Goal: Task Accomplishment & Management: Manage account settings

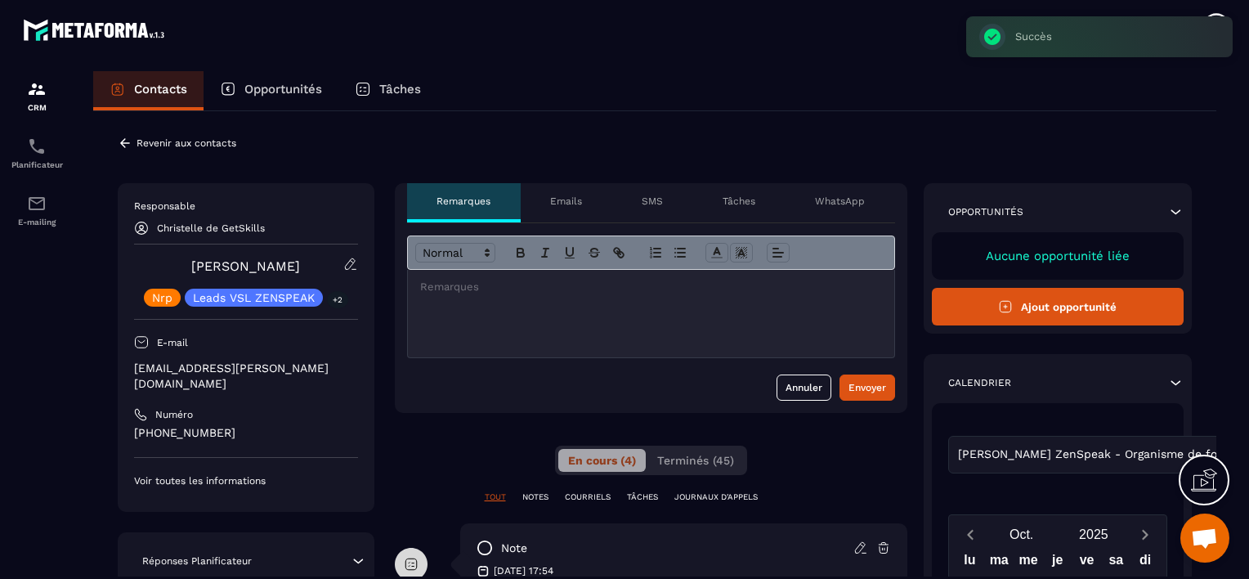
click at [141, 146] on p "Revenir aux contacts" at bounding box center [187, 142] width 100 height 11
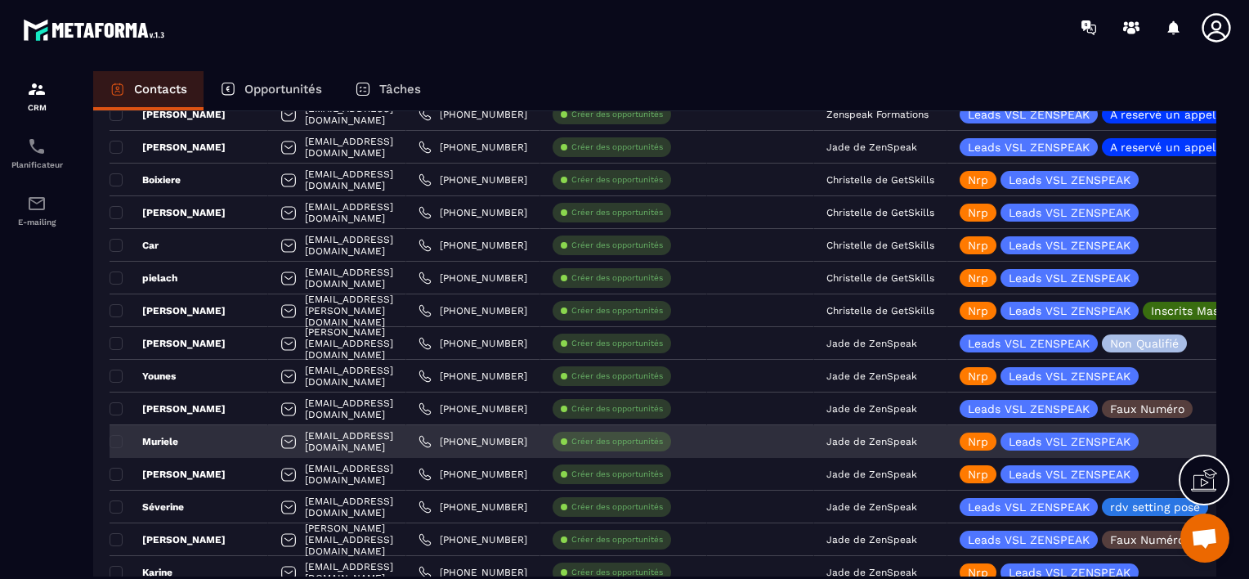
scroll to position [2361, 0]
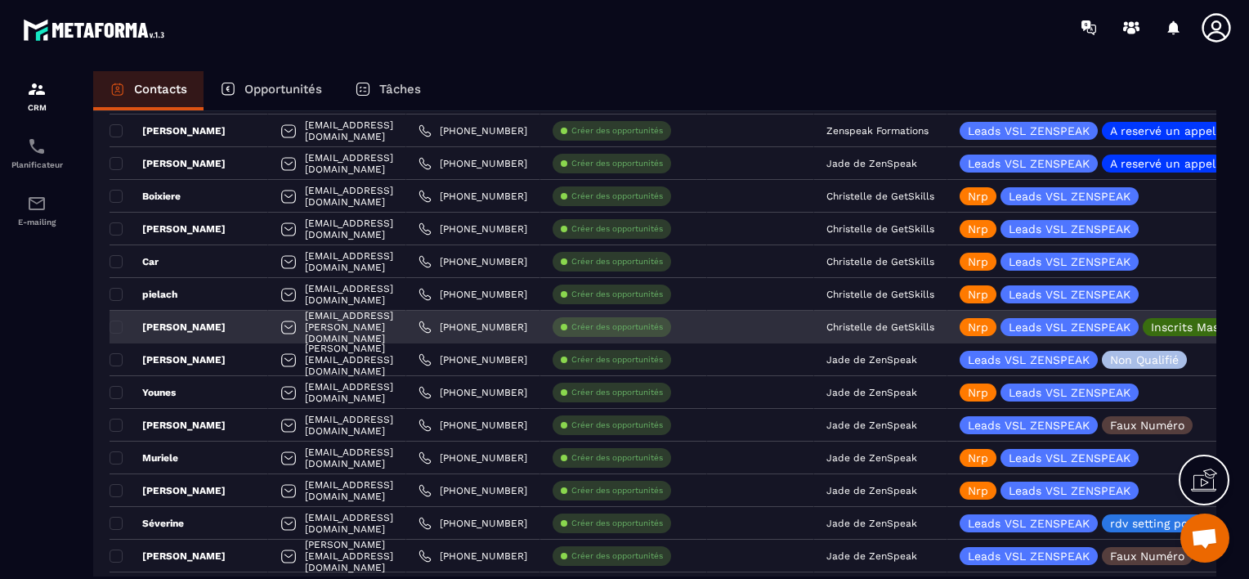
drag, startPoint x: 1056, startPoint y: 328, endPoint x: 1066, endPoint y: 334, distance: 11.4
click at [997, 334] on div "Nrp" at bounding box center [978, 327] width 37 height 18
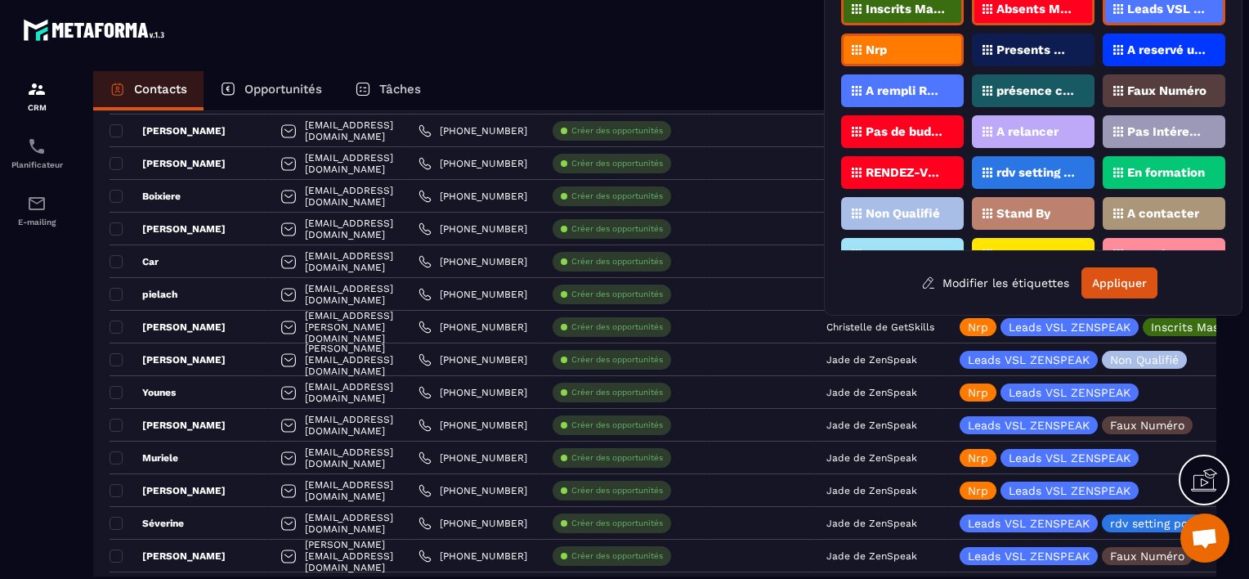
click at [916, 49] on div "Nrp" at bounding box center [902, 50] width 123 height 33
click at [1033, 208] on p "Stand By" at bounding box center [1024, 213] width 54 height 11
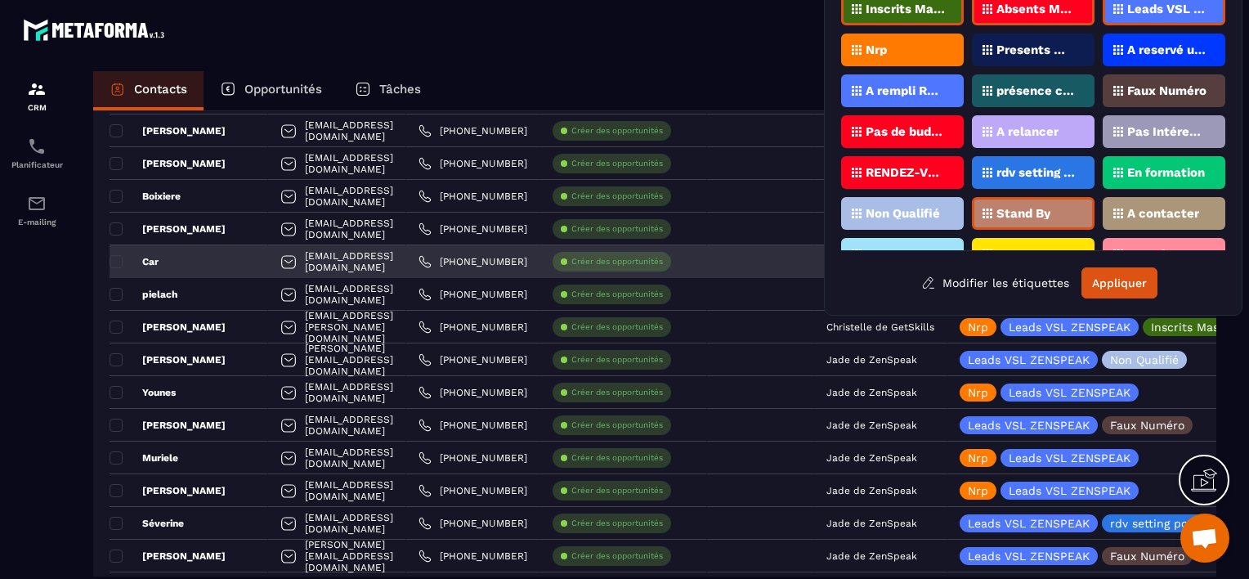
click at [1114, 276] on button "Appliquer" at bounding box center [1120, 282] width 76 height 31
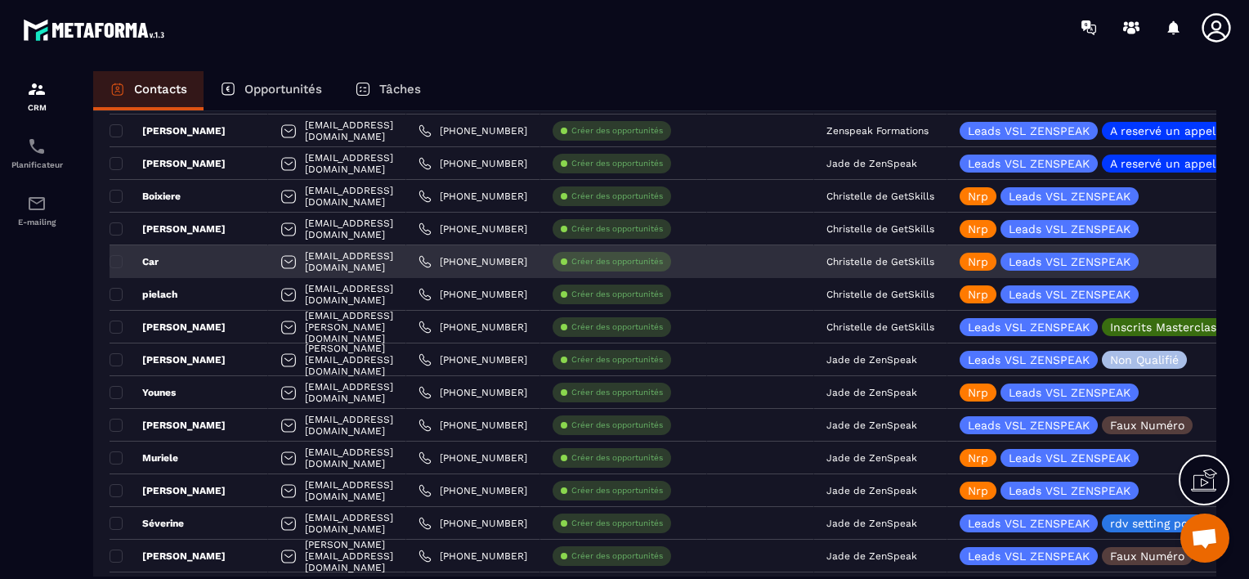
scroll to position [2443, 0]
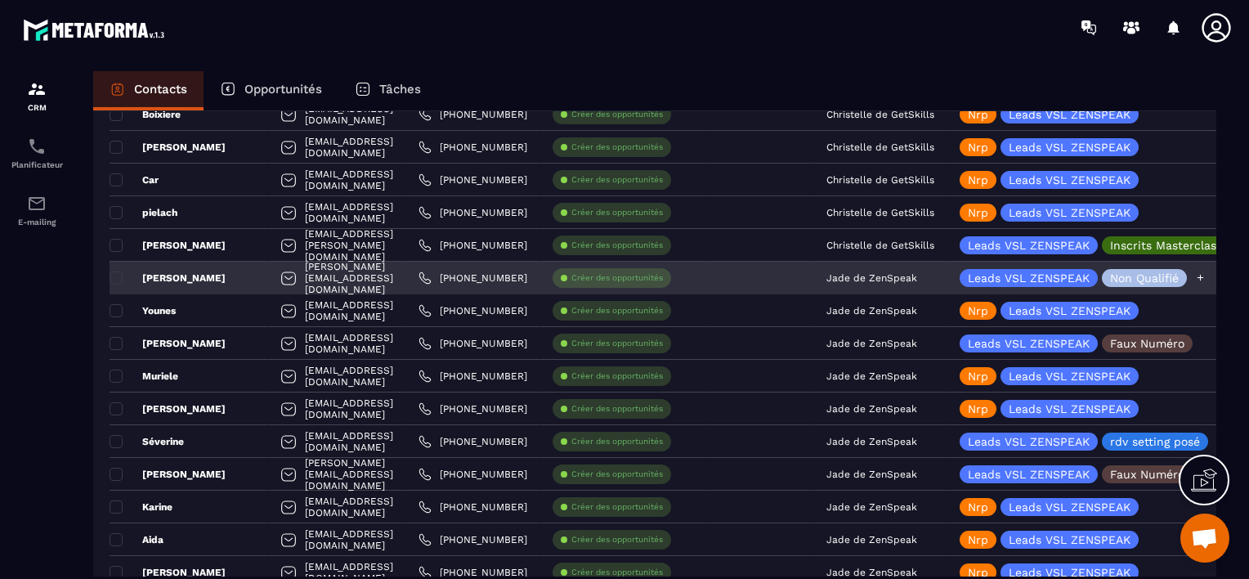
click at [1090, 275] on p "Leads VSL ZENSPEAK" at bounding box center [1029, 277] width 122 height 11
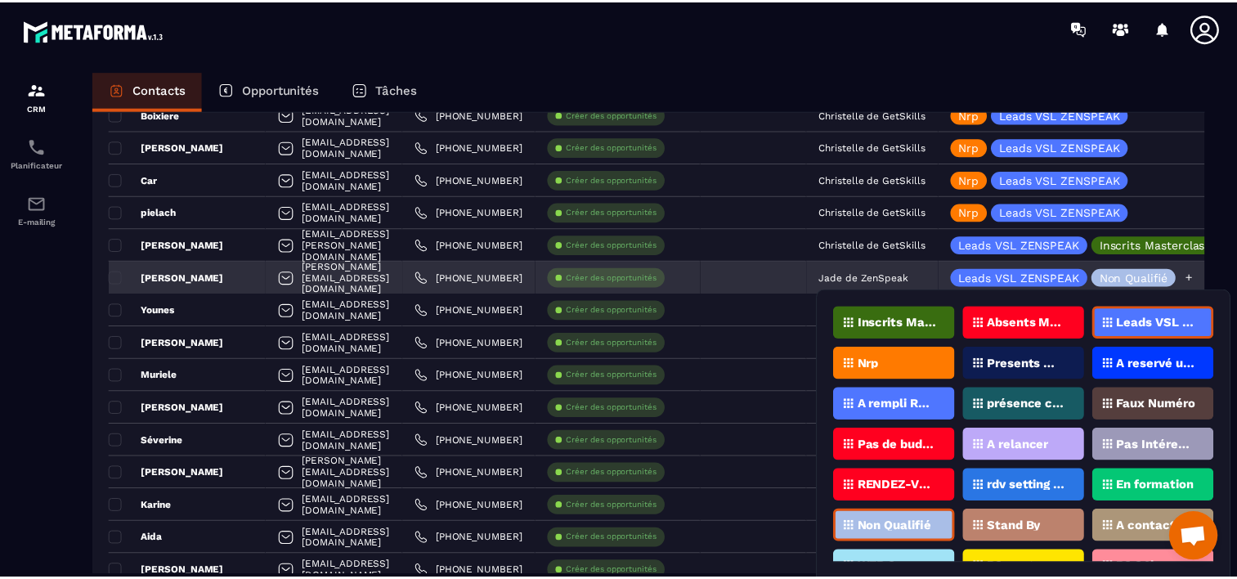
scroll to position [49, 0]
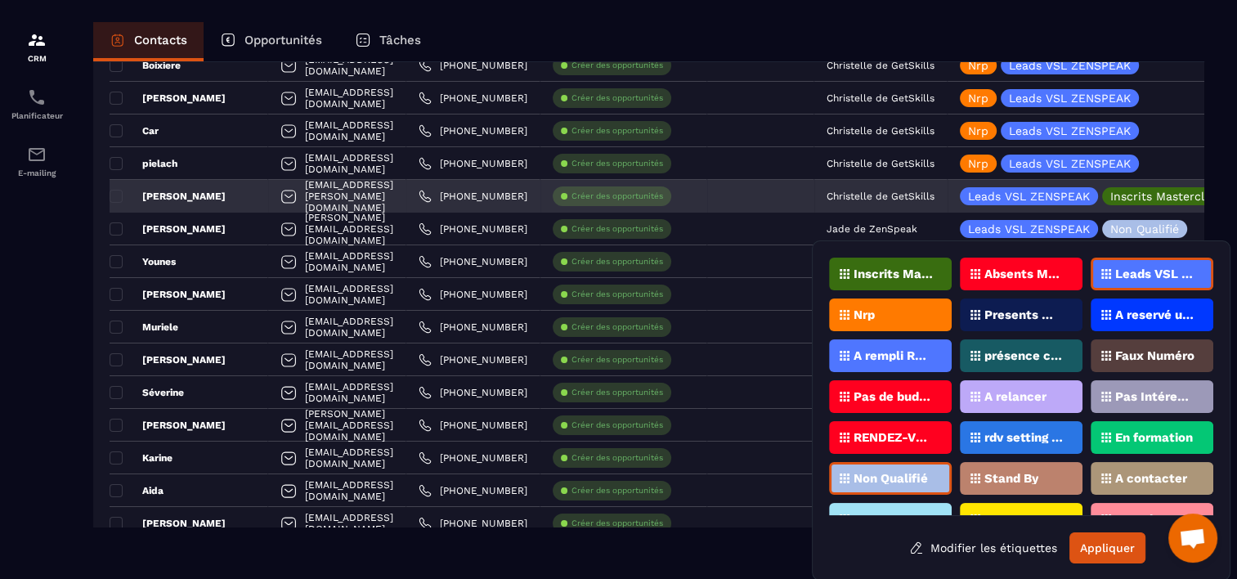
click at [814, 194] on div at bounding box center [760, 196] width 107 height 33
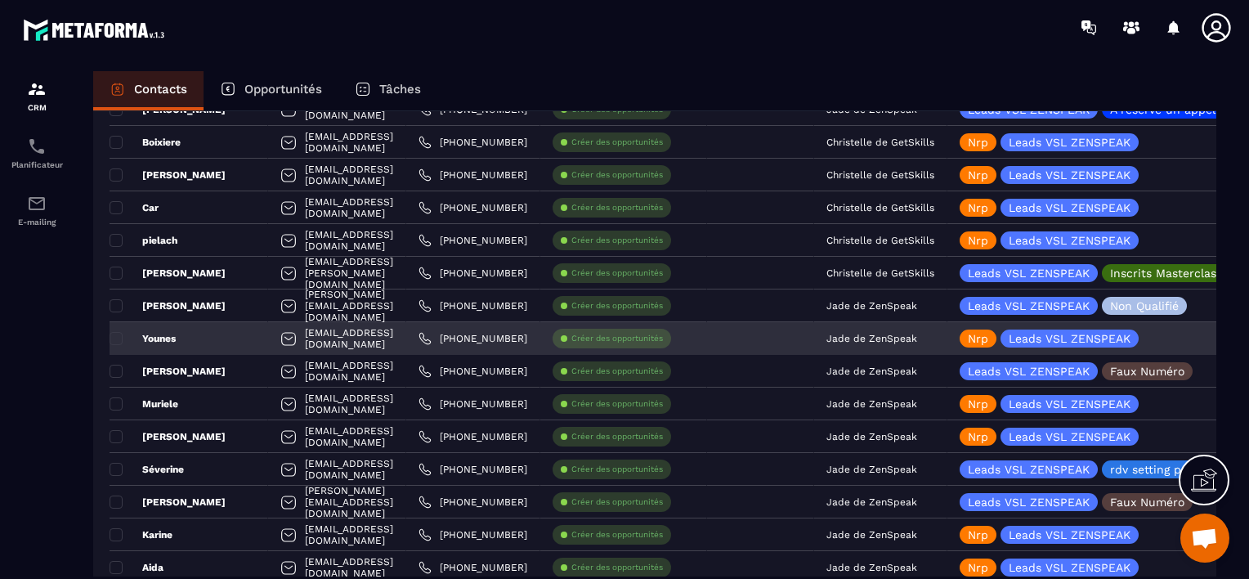
scroll to position [2443, 0]
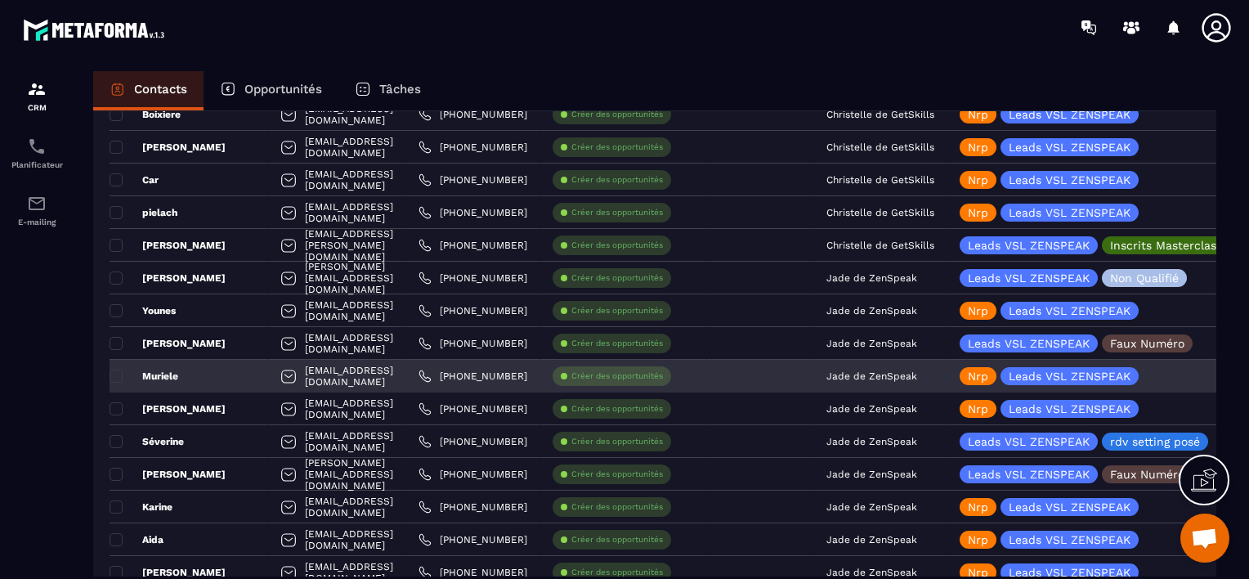
drag, startPoint x: 937, startPoint y: 370, endPoint x: 930, endPoint y: 379, distance: 11.8
click at [917, 379] on p "Jade de ZenSpeak" at bounding box center [872, 375] width 91 height 11
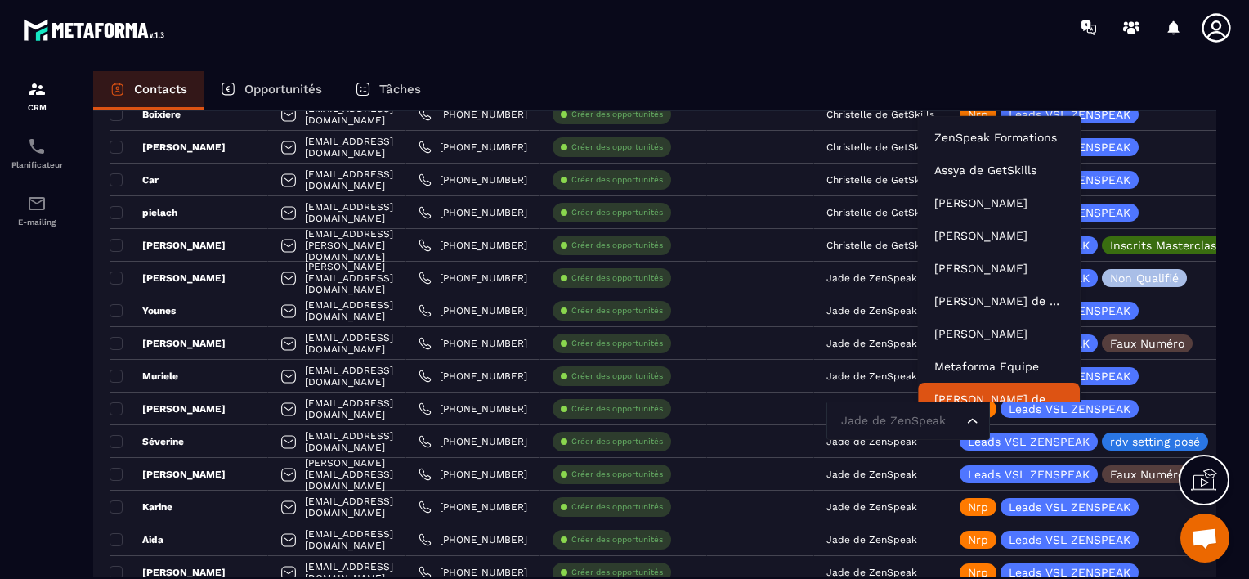
scroll to position [12, 0]
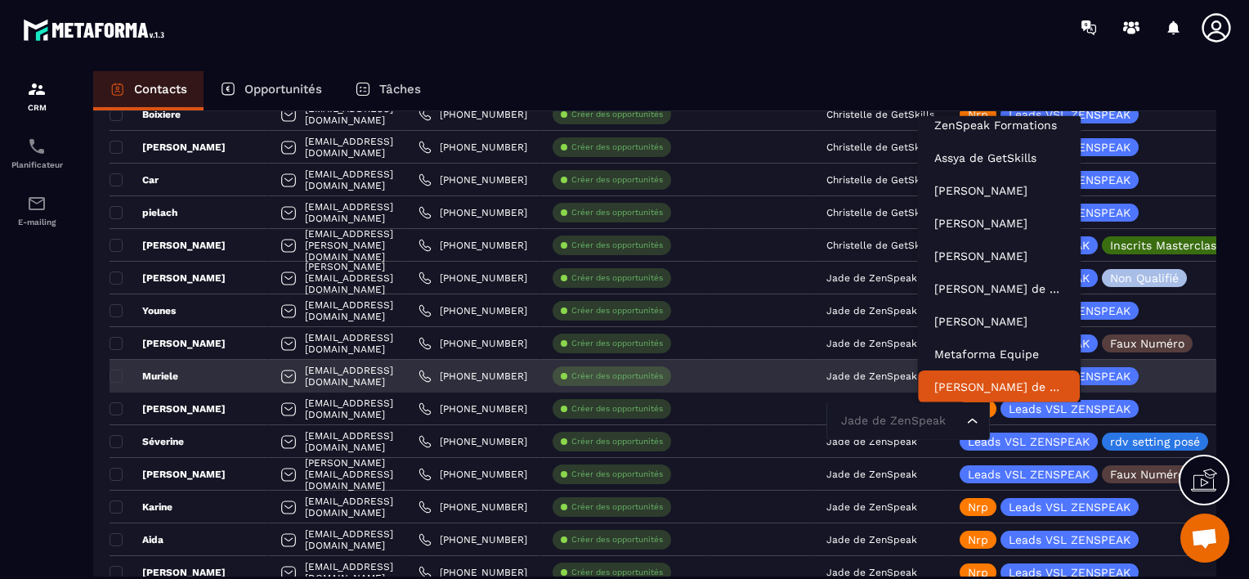
click at [941, 416] on input "Search for option" at bounding box center [900, 421] width 126 height 18
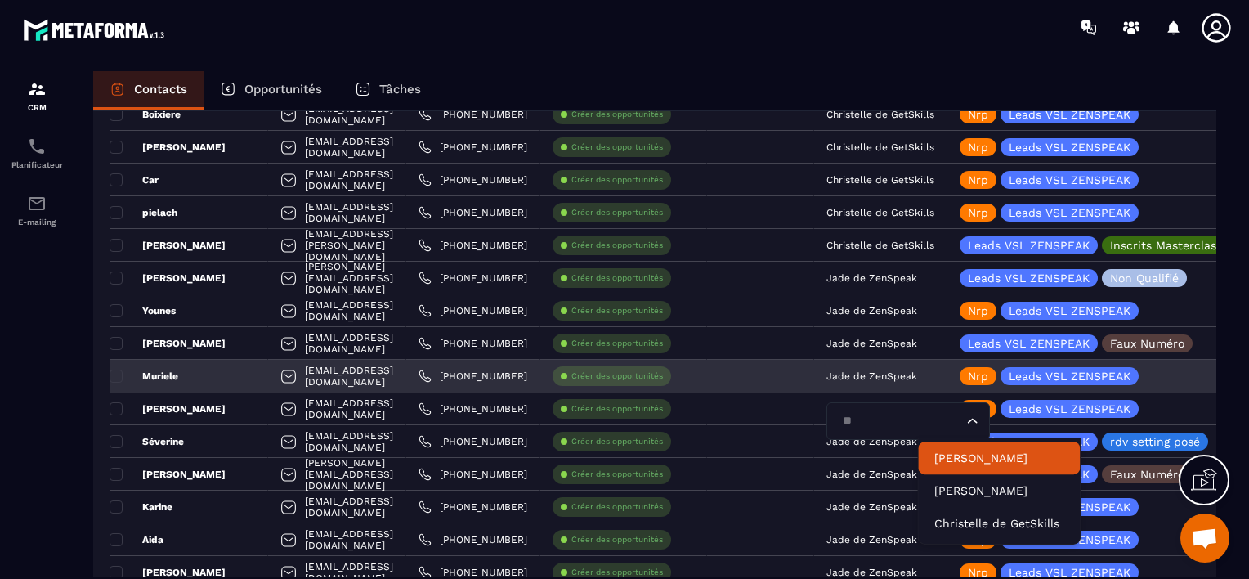
scroll to position [0, 0]
type input "***"
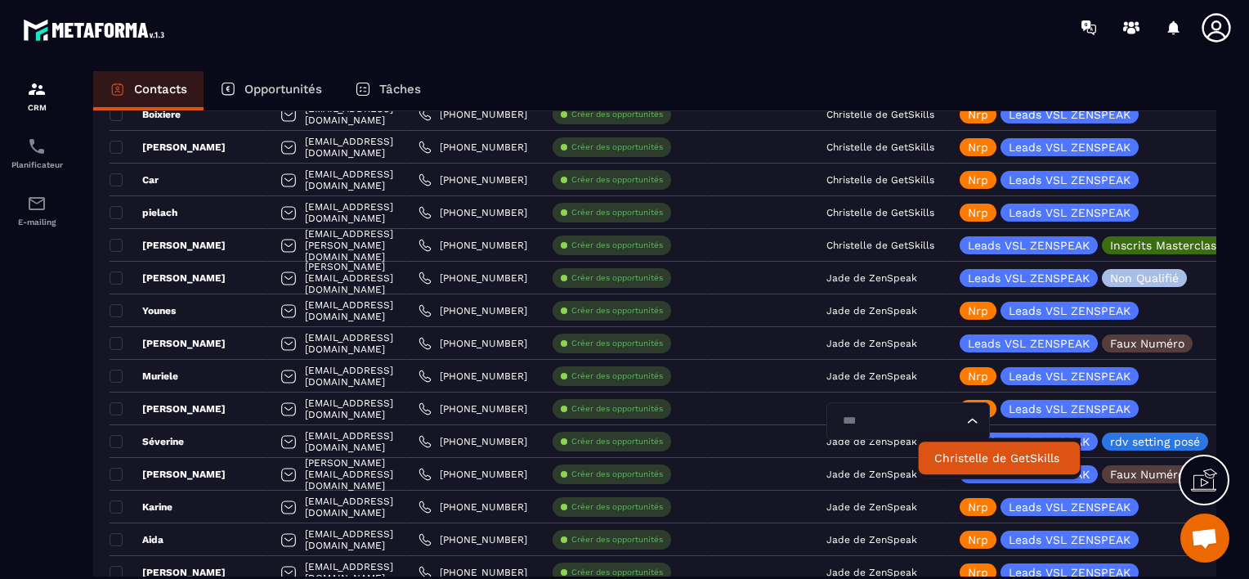
click at [948, 454] on p "Christelle de GetSkills" at bounding box center [999, 458] width 129 height 16
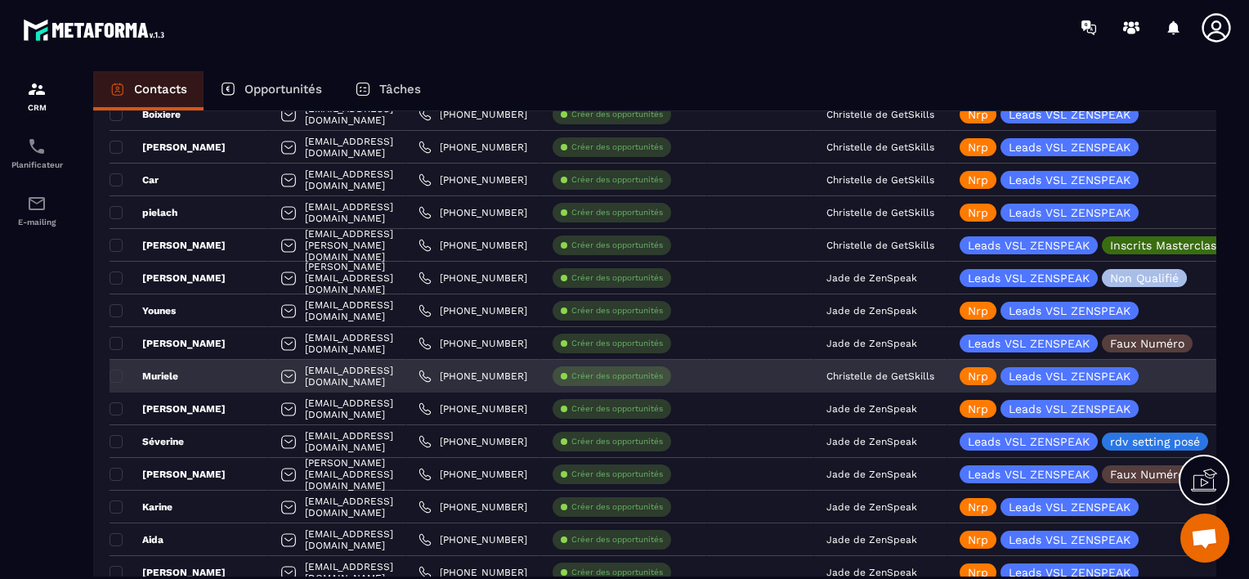
click at [200, 375] on div "Muriele" at bounding box center [189, 376] width 159 height 33
